Goal: Task Accomplishment & Management: Use online tool/utility

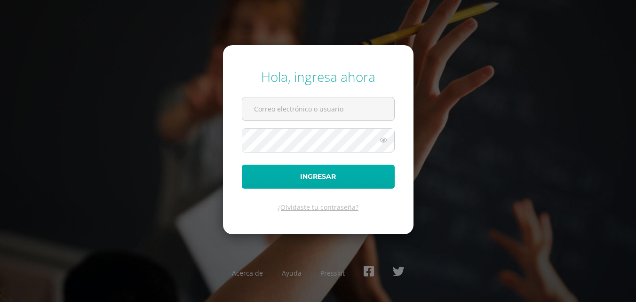
type input "2022525"
click at [353, 175] on button "Ingresar" at bounding box center [318, 177] width 153 height 24
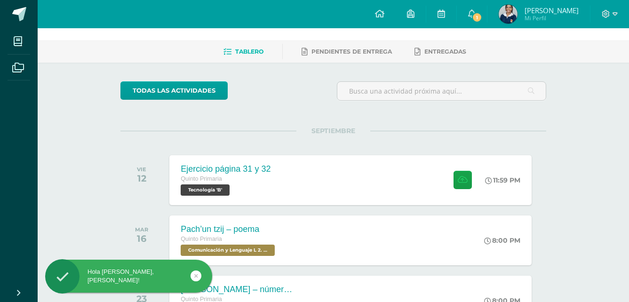
scroll to position [47, 0]
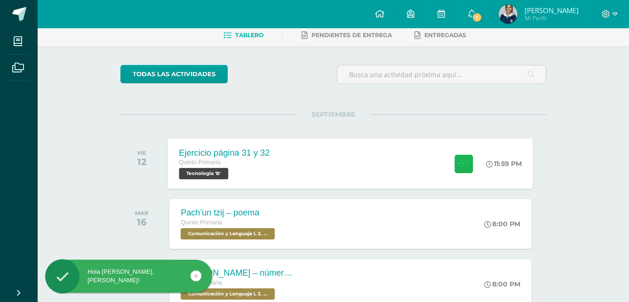
click at [458, 169] on button at bounding box center [464, 163] width 18 height 18
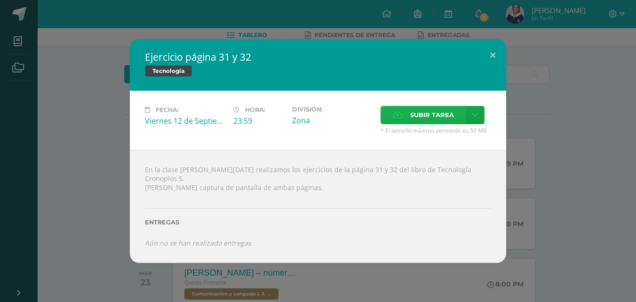
click at [422, 117] on span "Subir tarea" at bounding box center [432, 114] width 44 height 17
click at [0, 0] on input "Subir tarea" at bounding box center [0, 0] width 0 height 0
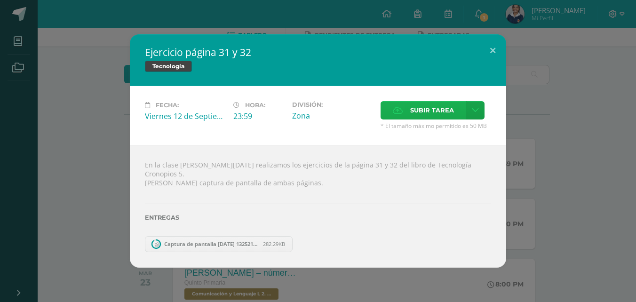
click at [453, 117] on span "Subir tarea" at bounding box center [432, 110] width 44 height 17
click at [0, 0] on input "Subir tarea" at bounding box center [0, 0] width 0 height 0
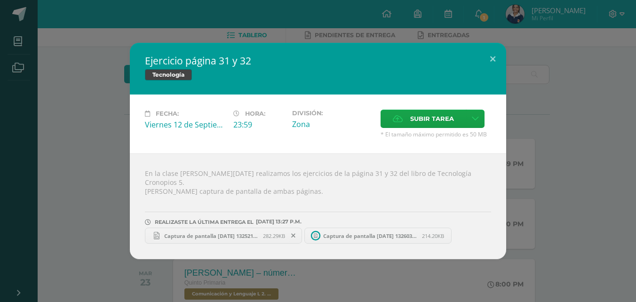
click at [250, 233] on span "Captura de pantalla [DATE] 132521.png" at bounding box center [212, 235] width 104 height 7
click at [365, 232] on span "Captura de pantalla [DATE] 132603.png" at bounding box center [371, 235] width 104 height 7
click at [496, 62] on button at bounding box center [492, 59] width 27 height 32
